Goal: Information Seeking & Learning: Learn about a topic

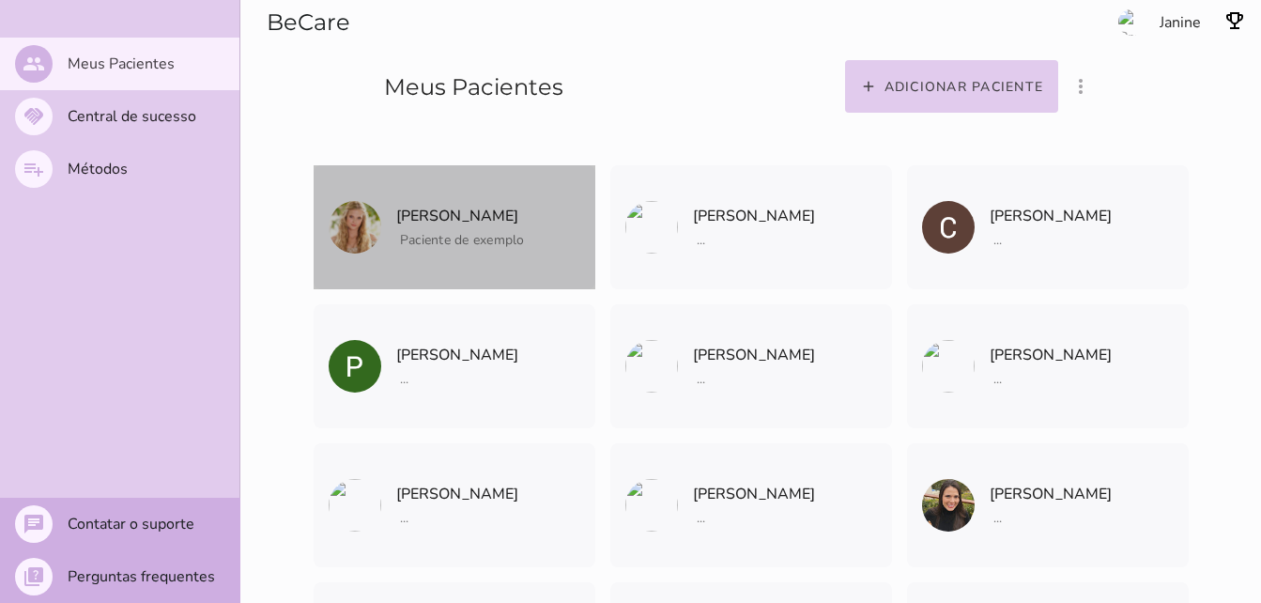
click at [462, 233] on span "Paciente de exemplo" at bounding box center [462, 240] width 125 height 18
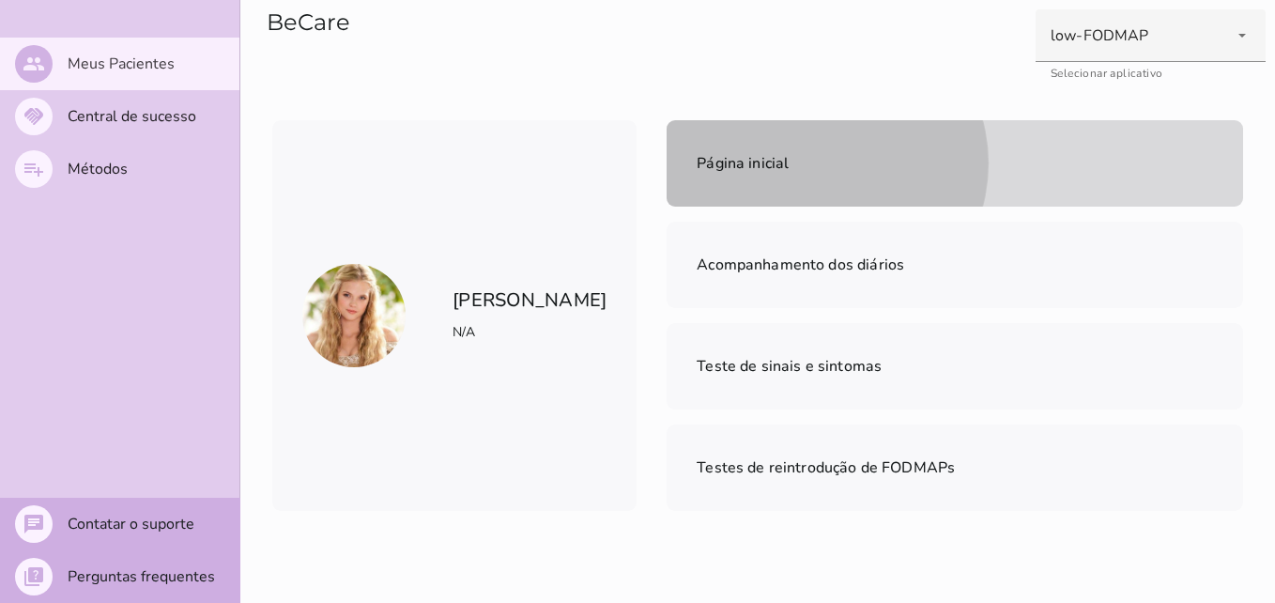
click at [735, 168] on mwc-list-item "Página inicial" at bounding box center [955, 163] width 576 height 86
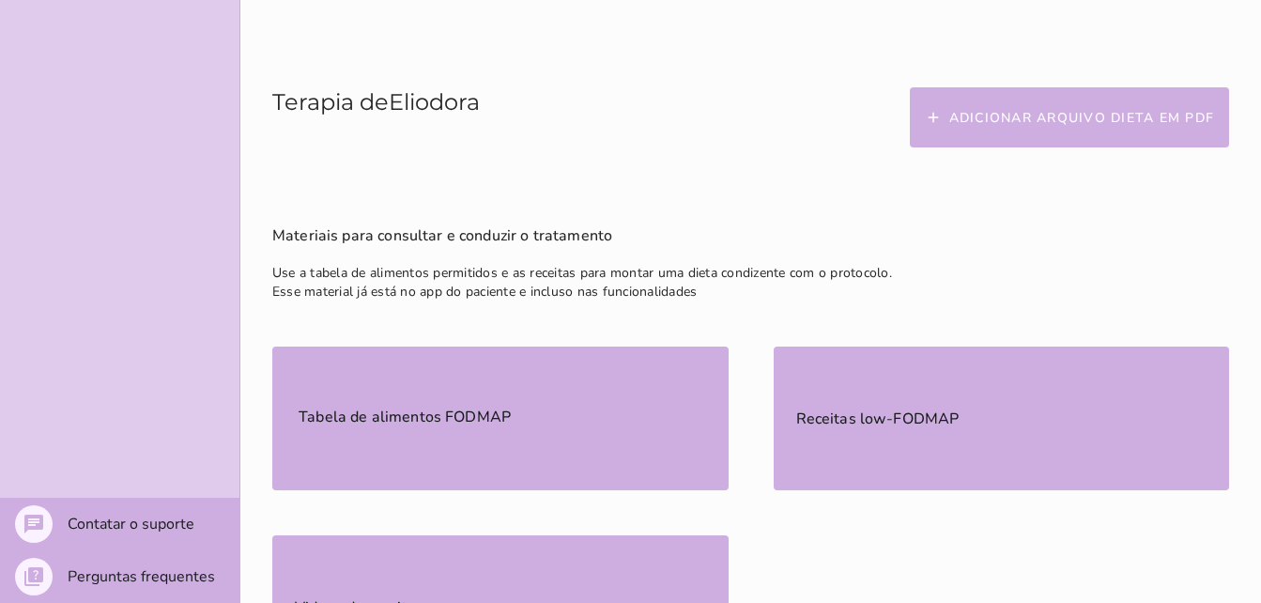
scroll to position [526, 0]
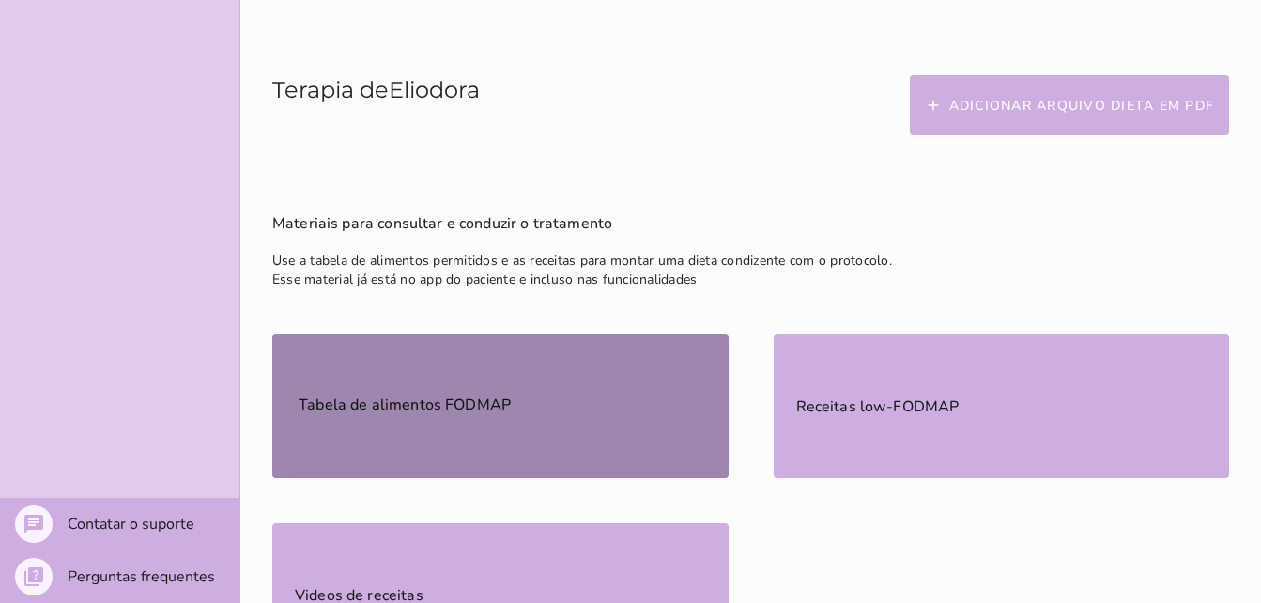
click at [499, 379] on span "Tabela de alimentos FODMAP" at bounding box center [405, 403] width 220 height 49
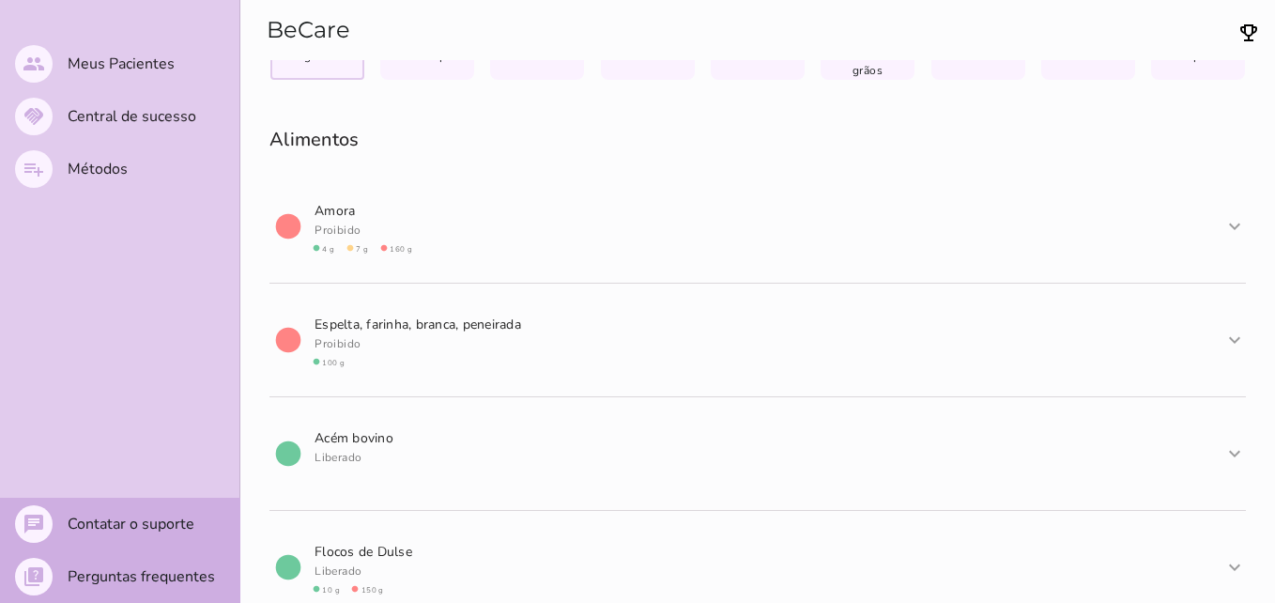
scroll to position [61, 0]
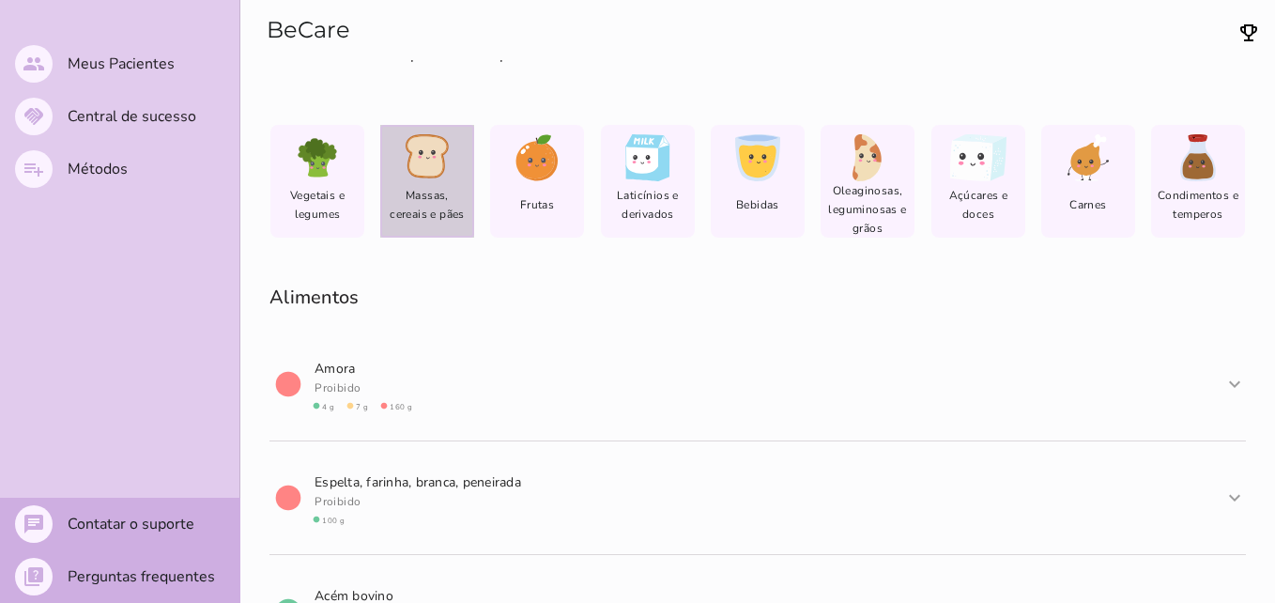
click at [435, 147] on icon at bounding box center [426, 156] width 39 height 40
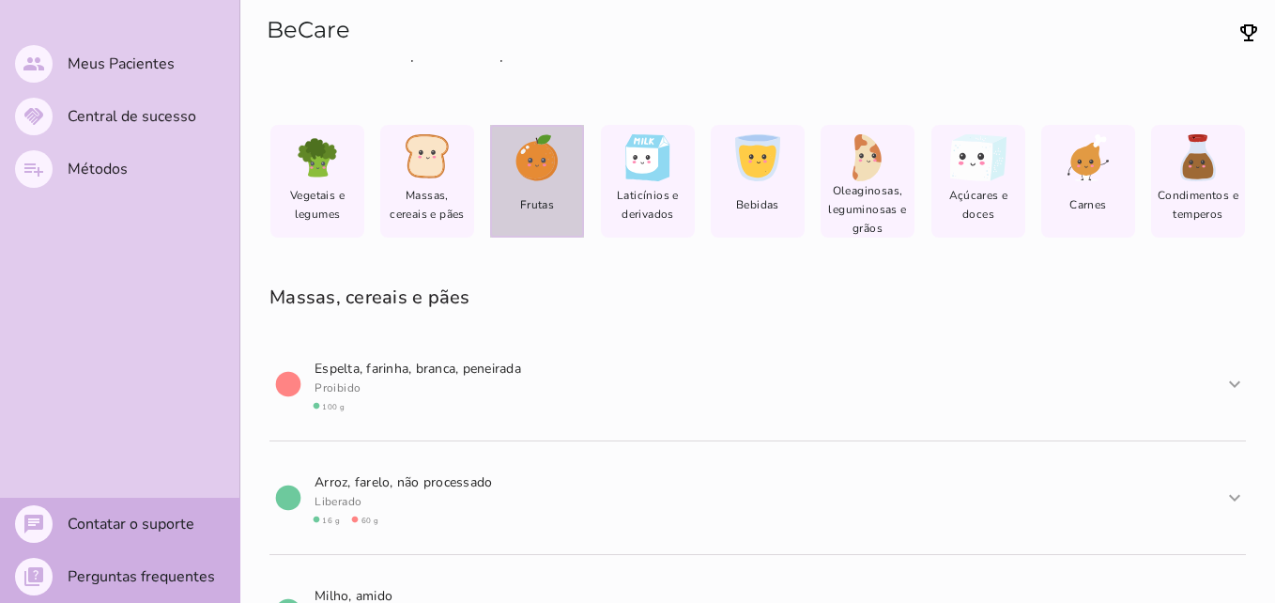
click at [542, 187] on div "Frutas" at bounding box center [537, 181] width 94 height 113
